Goal: Transaction & Acquisition: Purchase product/service

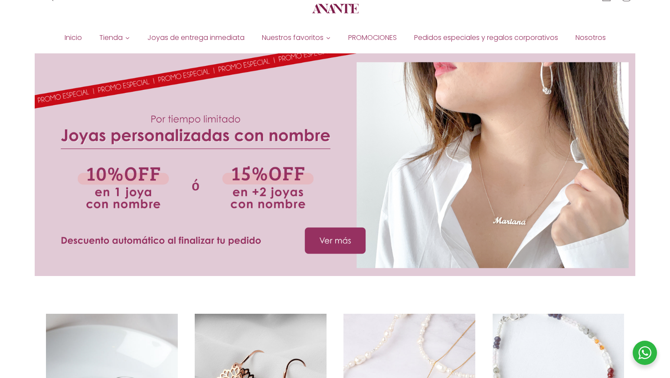
scroll to position [36, 0]
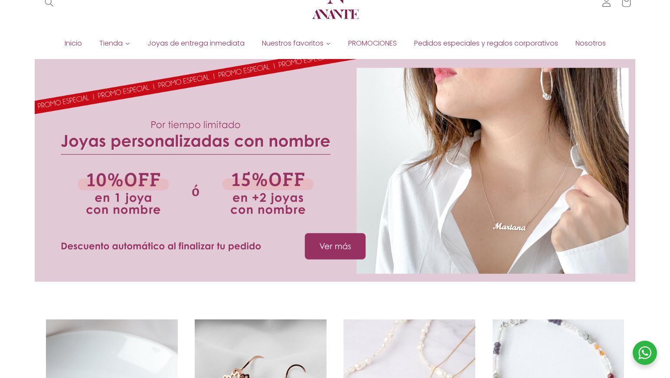
click at [342, 243] on div at bounding box center [335, 170] width 600 height 222
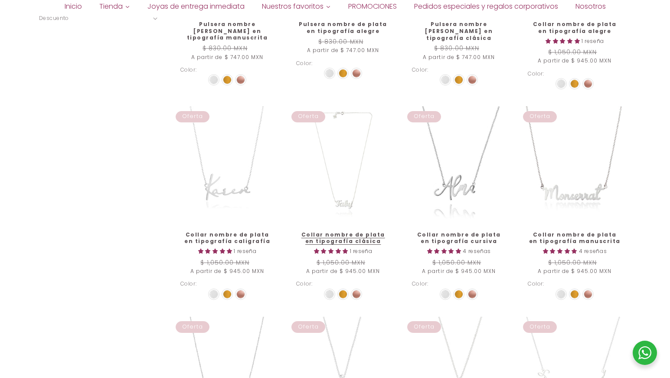
scroll to position [530, 0]
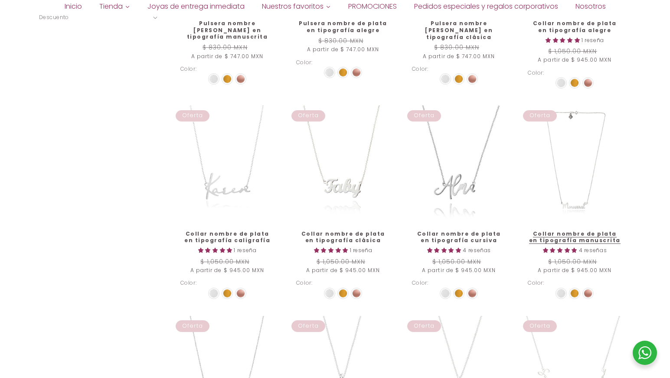
click at [587, 230] on link "Collar nombre de plata en tipografía manuscrita" at bounding box center [575, 236] width 94 height 13
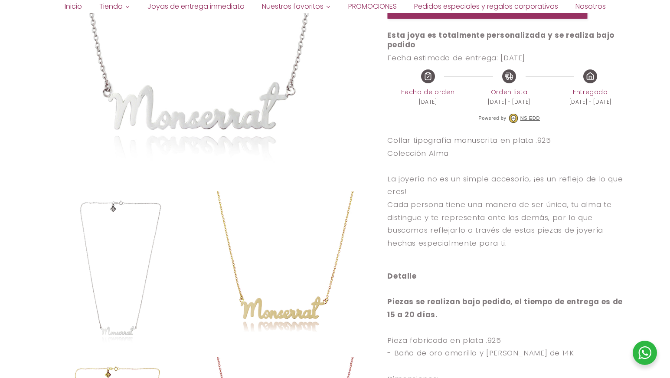
select select "{"isForProduct":true,"id":43652217700506,"title":"Plata","available":true,"pric…"
select select "{"isForProduct":false,"id":43656573911194,"title":"Plata / 1","available":true,…"
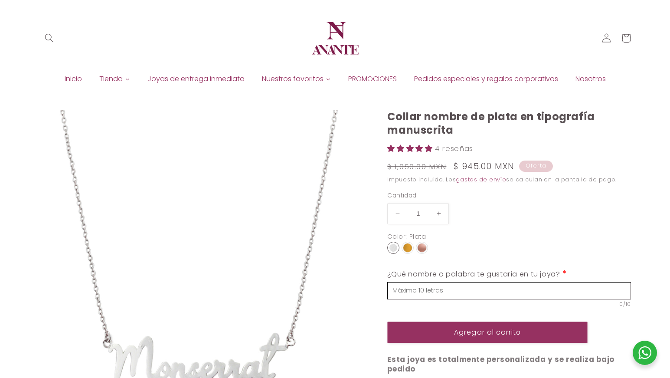
click at [452, 288] on input "text" at bounding box center [509, 290] width 244 height 17
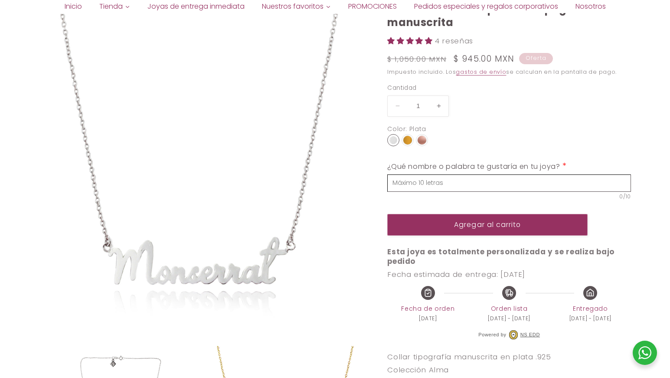
scroll to position [117, 0]
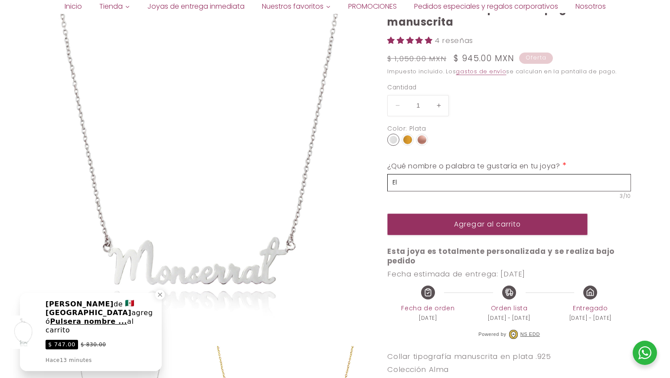
type input "E"
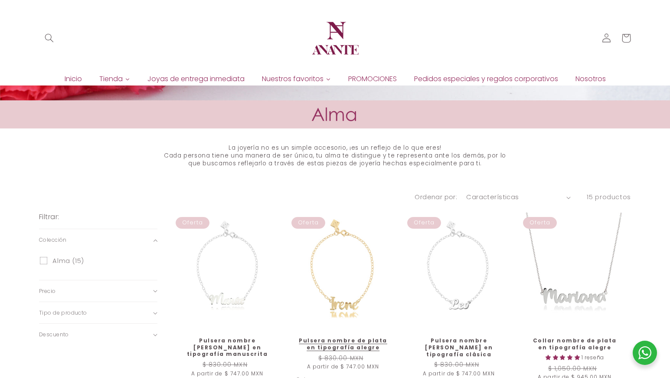
scroll to position [205, 0]
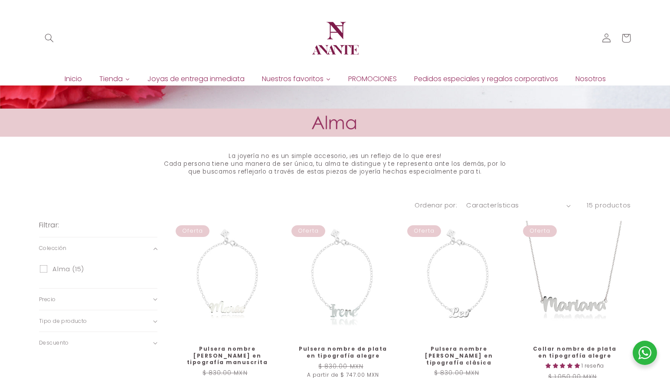
click at [365, 78] on span "PROMOCIONES" at bounding box center [372, 79] width 49 height 10
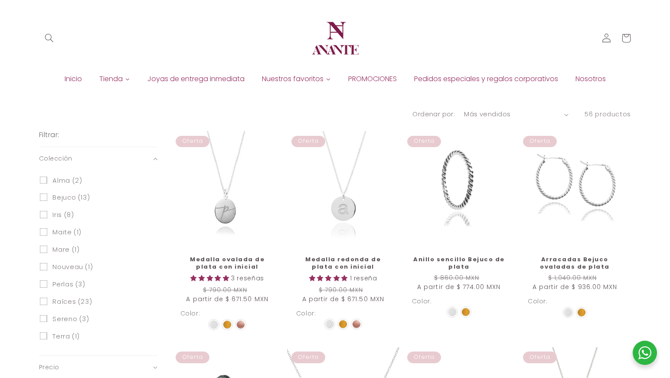
click at [516, 77] on span "Pedidos especiales y regalos corporativos" at bounding box center [486, 79] width 144 height 10
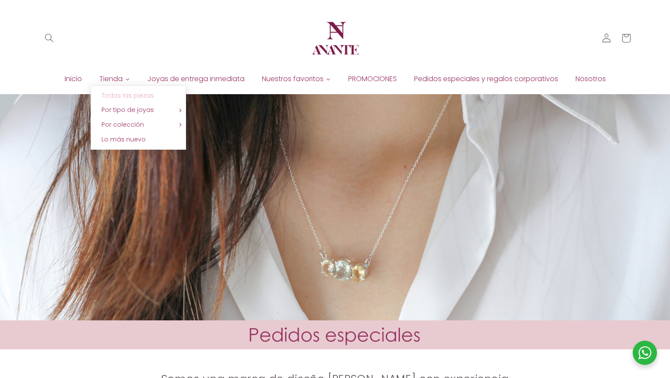
click at [126, 97] on span "Todas las piezas" at bounding box center [127, 95] width 52 height 9
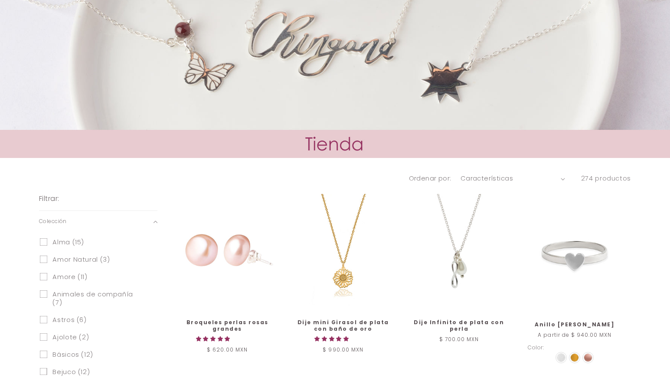
scroll to position [361, 0]
